Goal: Navigation & Orientation: Find specific page/section

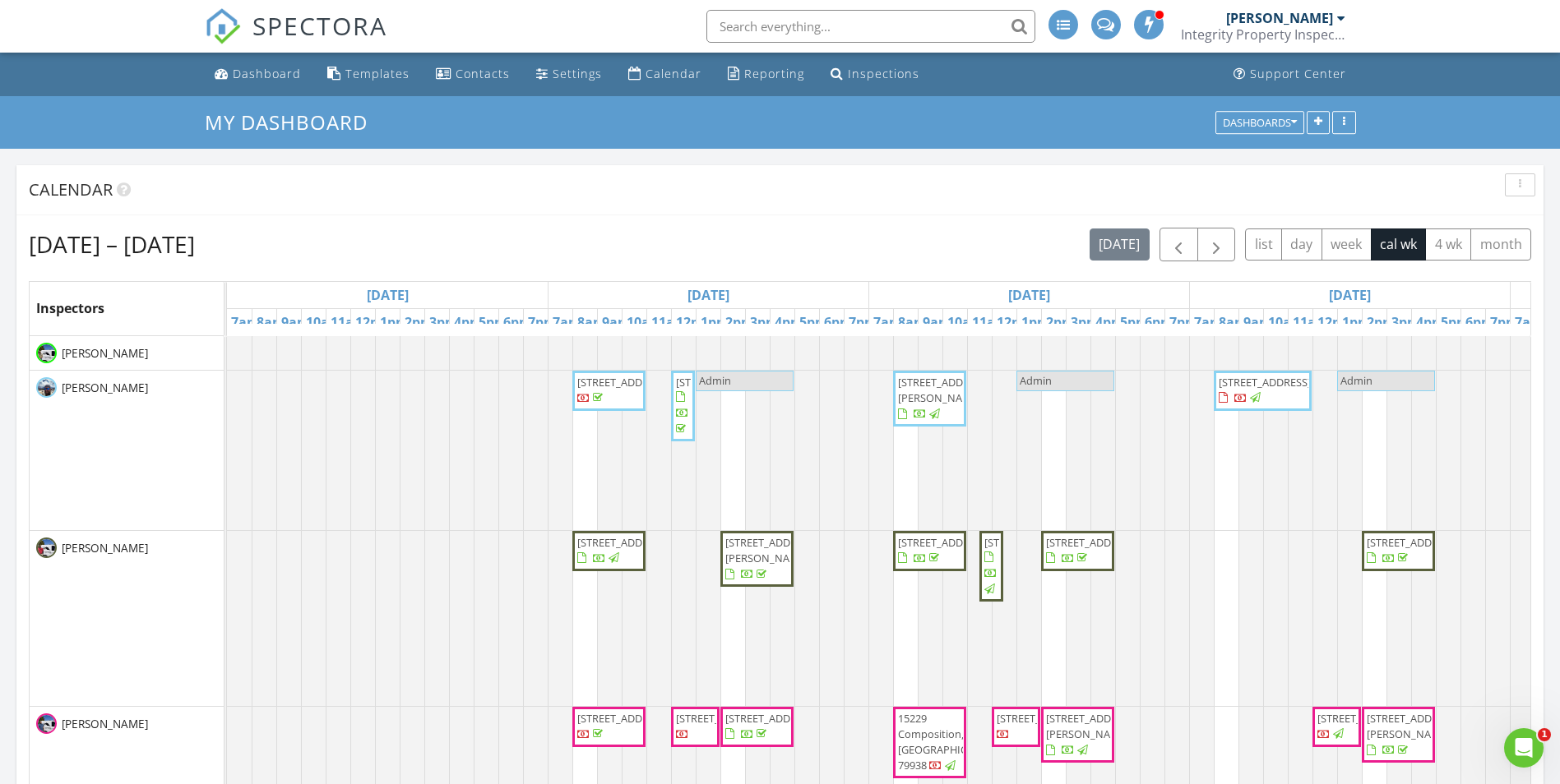
scroll to position [1522, 1586]
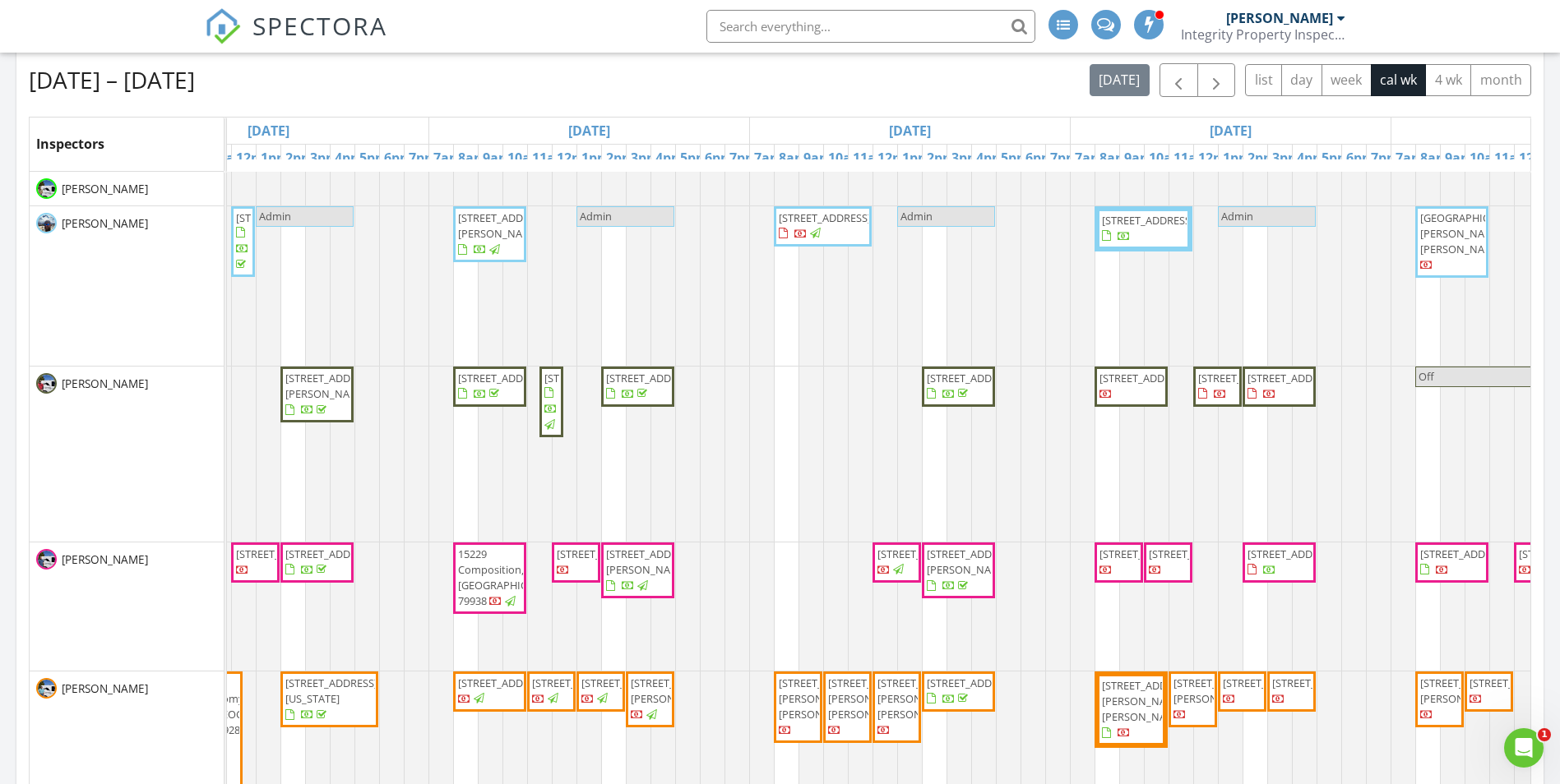
scroll to position [0, 582]
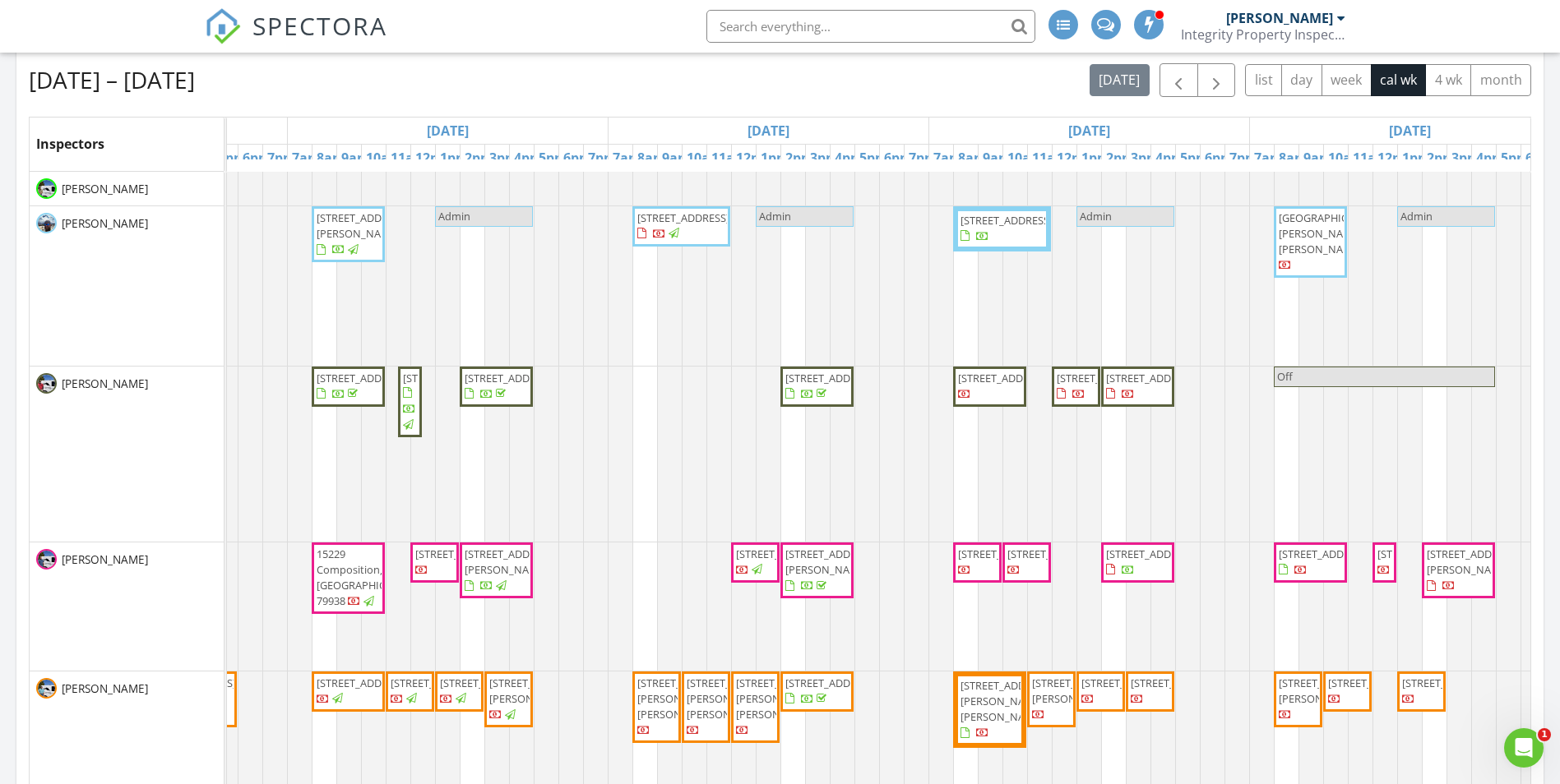
click at [1014, 227] on span "[STREET_ADDRESS]" at bounding box center [1007, 220] width 92 height 14
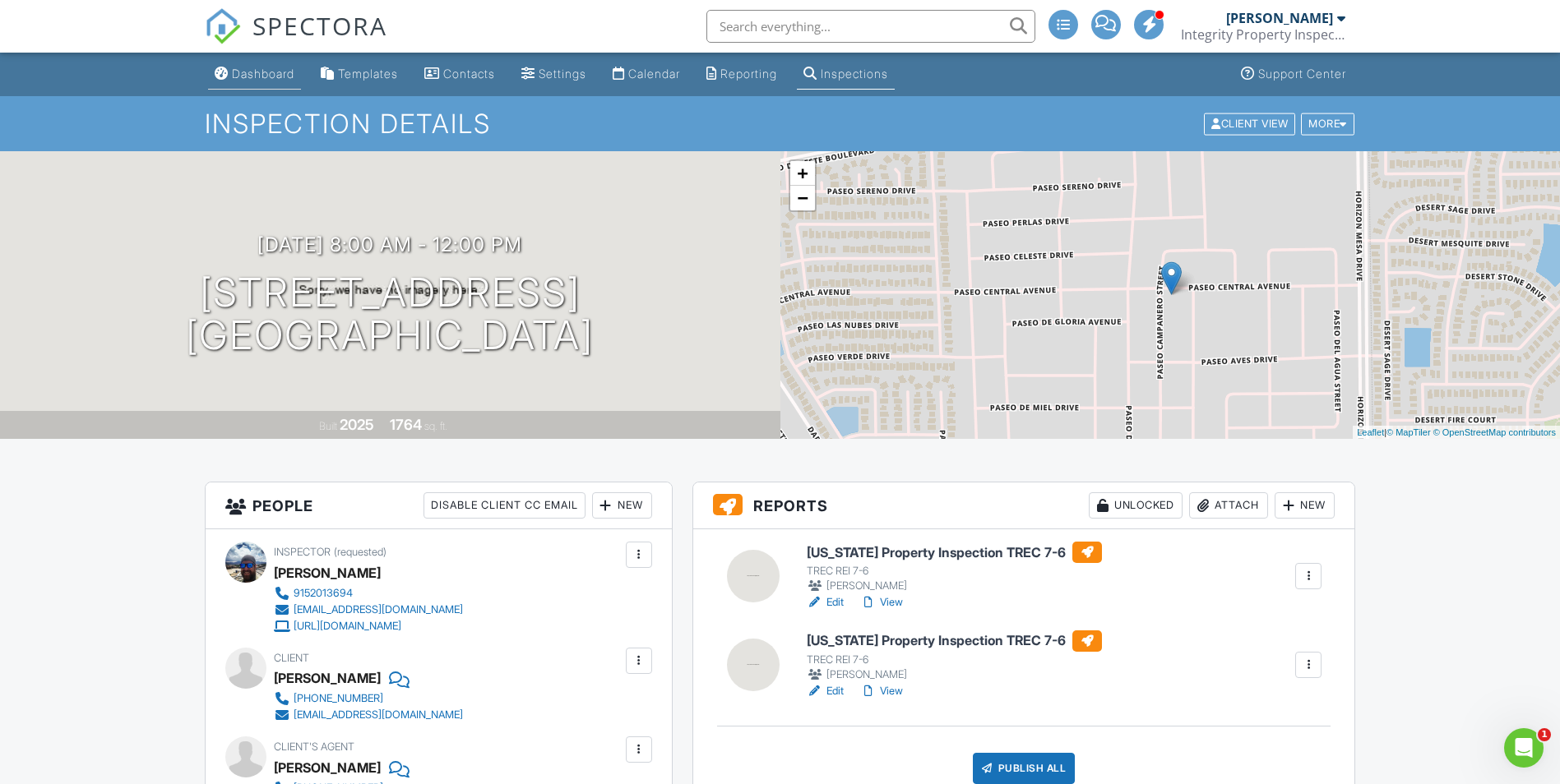
click at [262, 65] on link "Dashboard" at bounding box center [254, 74] width 93 height 31
